Goal: Task Accomplishment & Management: Complete application form

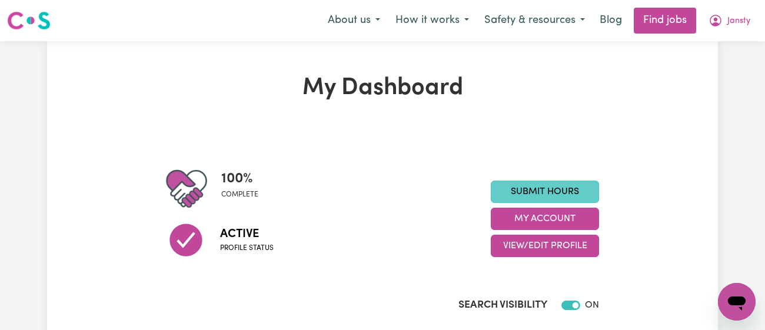
click at [521, 193] on link "Submit Hours" at bounding box center [545, 192] width 108 height 22
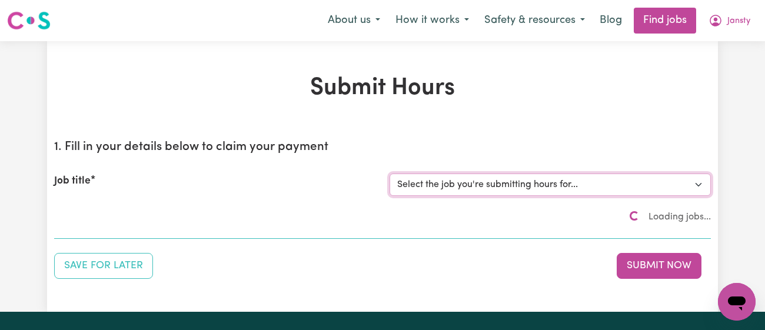
click at [529, 189] on select "Select the job you're submitting hours for..." at bounding box center [549, 185] width 321 height 22
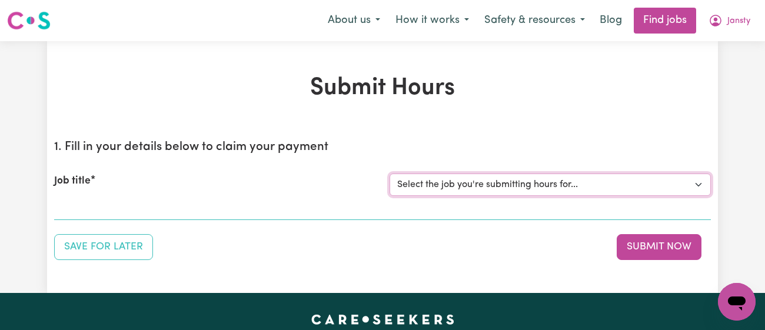
select select "11718"
click at [389, 174] on select "Select the job you're submitting hours for... [[PERSON_NAME]] [DEMOGRAPHIC_DATA…" at bounding box center [549, 185] width 321 height 22
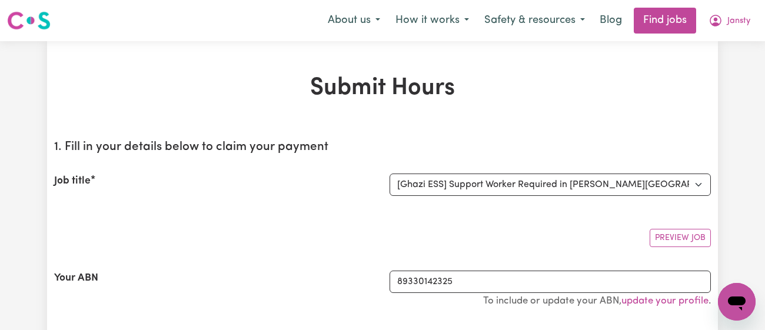
click at [351, 182] on div "Job title" at bounding box center [214, 185] width 335 height 22
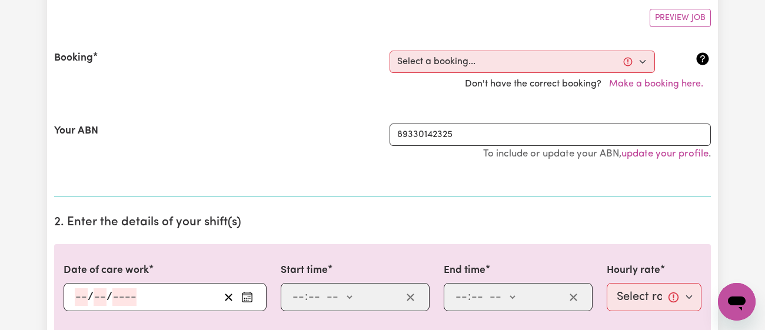
scroll to position [343, 0]
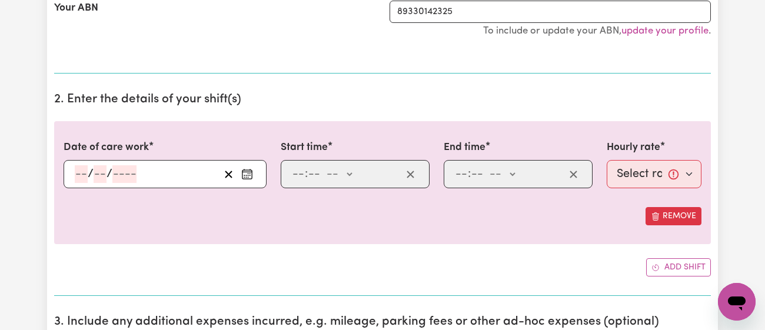
click at [254, 171] on button "Enter the date of care work" at bounding box center [247, 174] width 19 height 18
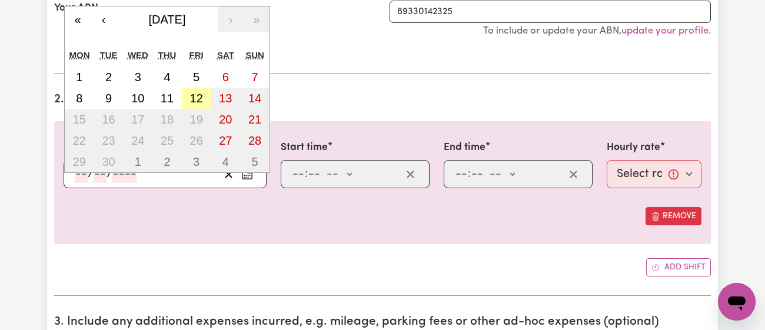
click at [198, 92] on abbr "12" at bounding box center [196, 98] width 13 height 13
type input "[DATE]"
type input "12"
type input "9"
type input "2025"
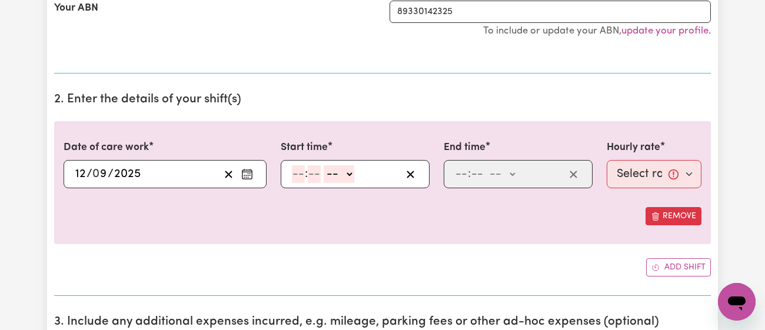
click at [297, 172] on input "number" at bounding box center [298, 174] width 13 height 18
type input "2"
type input "30"
click at [335, 175] on select "-- am pm" at bounding box center [335, 174] width 31 height 18
select select "pm"
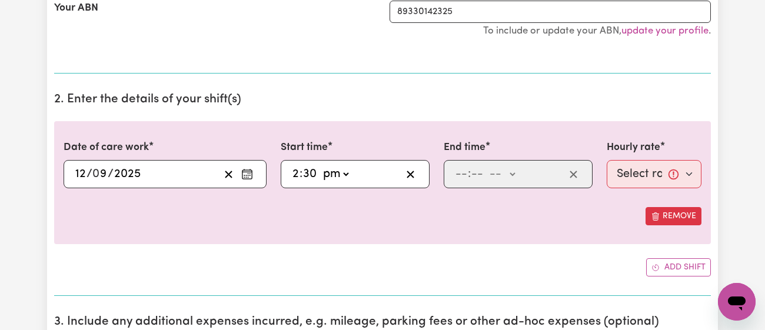
click at [320, 165] on select "-- am pm" at bounding box center [335, 174] width 31 height 18
type input "14:30"
click at [460, 177] on input "number" at bounding box center [461, 174] width 13 height 18
type input "5"
type input "00"
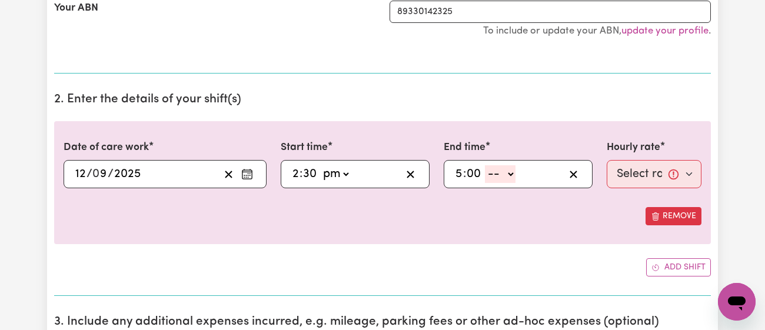
click at [496, 177] on select "-- am pm" at bounding box center [500, 174] width 31 height 18
select select "pm"
click at [485, 165] on select "-- am pm" at bounding box center [500, 174] width 31 height 18
type input "17:00"
type input "0"
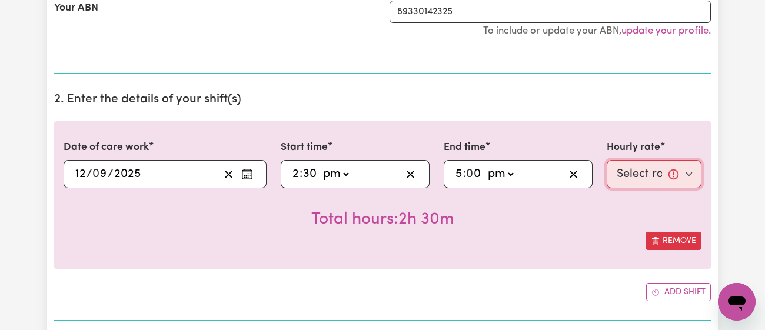
click at [629, 179] on select "Select rate... $43.00 (Weekday) $72.00 (Public Holiday)" at bounding box center [654, 174] width 95 height 28
select select "43-Weekday"
click at [607, 160] on select "Select rate... $43.00 (Weekday) $72.00 (Public Holiday)" at bounding box center [654, 174] width 95 height 28
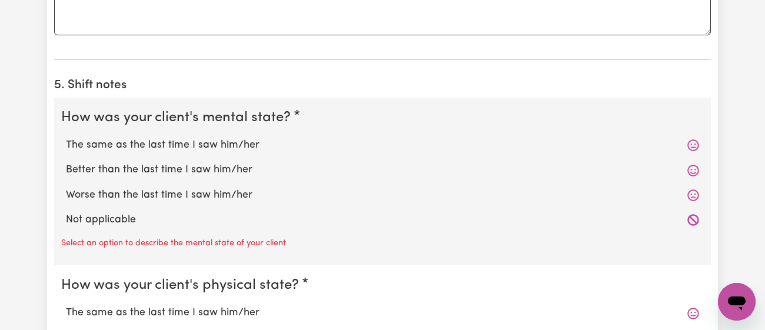
scroll to position [887, 0]
click at [258, 145] on label "The same as the last time I saw him/her" at bounding box center [382, 143] width 633 height 15
click at [66, 136] on input "The same as the last time I saw him/her" at bounding box center [65, 136] width 1 height 1
radio input "true"
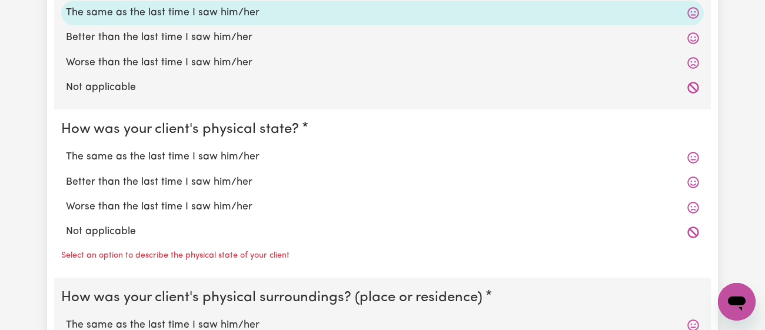
scroll to position [1030, 0]
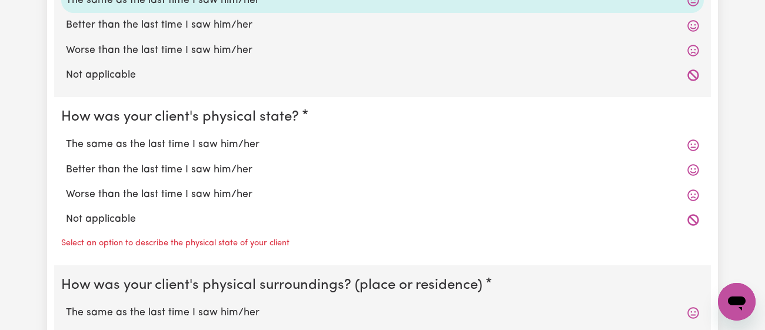
click at [258, 144] on label "The same as the last time I saw him/her" at bounding box center [382, 144] width 633 height 15
click at [66, 137] on input "The same as the last time I saw him/her" at bounding box center [65, 136] width 1 height 1
radio input "true"
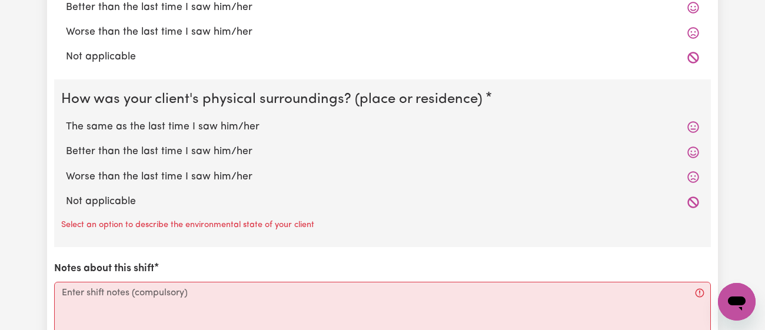
scroll to position [1193, 0]
click at [242, 147] on label "Better than the last time I saw him/her" at bounding box center [382, 151] width 633 height 15
click at [66, 144] on input "Better than the last time I saw him/her" at bounding box center [65, 143] width 1 height 1
radio input "true"
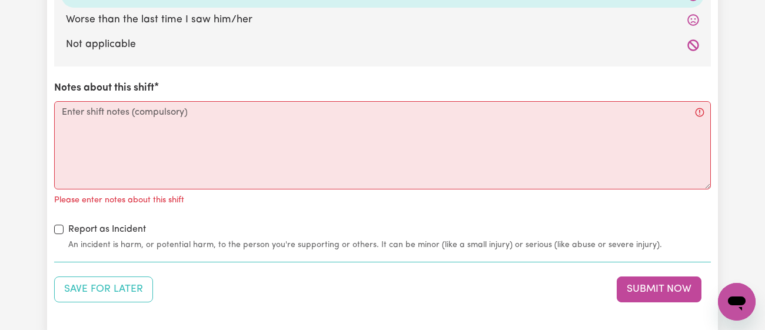
scroll to position [1350, 0]
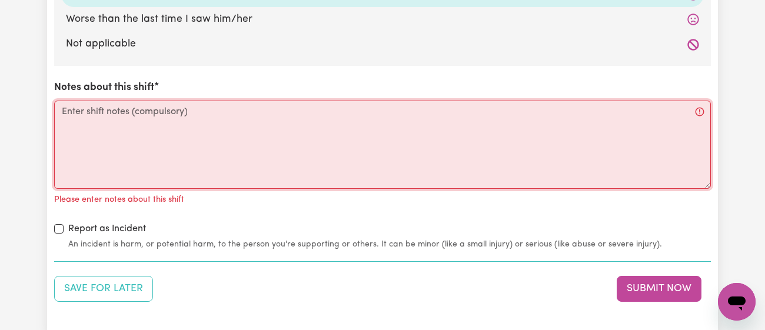
click at [242, 147] on textarea "Notes about this shift" at bounding box center [382, 145] width 657 height 88
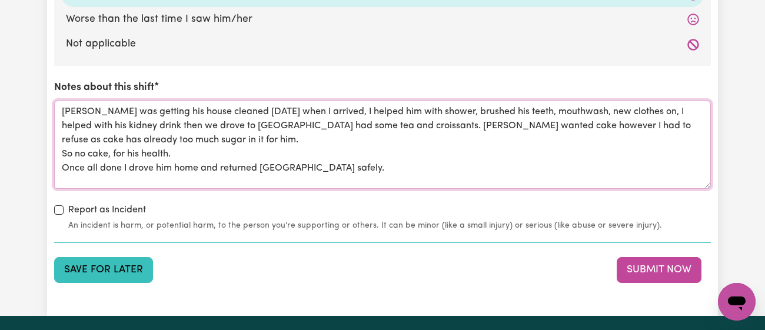
type textarea "[PERSON_NAME] was getting his house cleaned [DATE] when I arrived, I helped him…"
click at [128, 266] on button "Save for Later" at bounding box center [103, 270] width 99 height 26
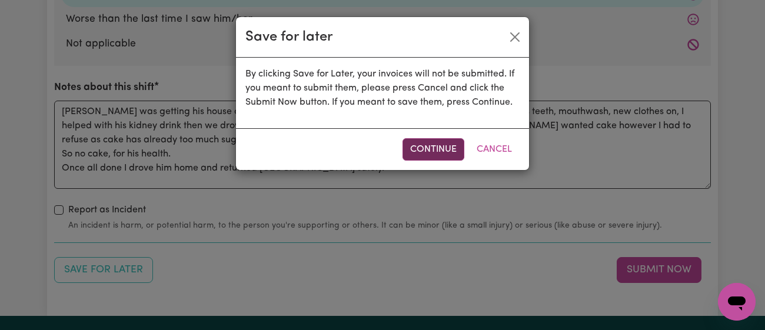
click at [414, 153] on button "Continue" at bounding box center [433, 149] width 62 height 22
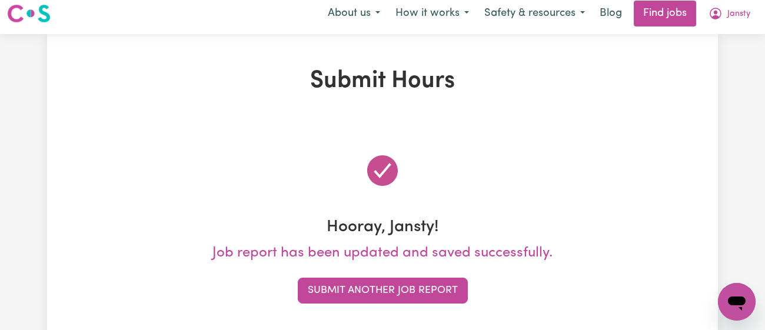
scroll to position [0, 0]
